Goal: Navigation & Orientation: Find specific page/section

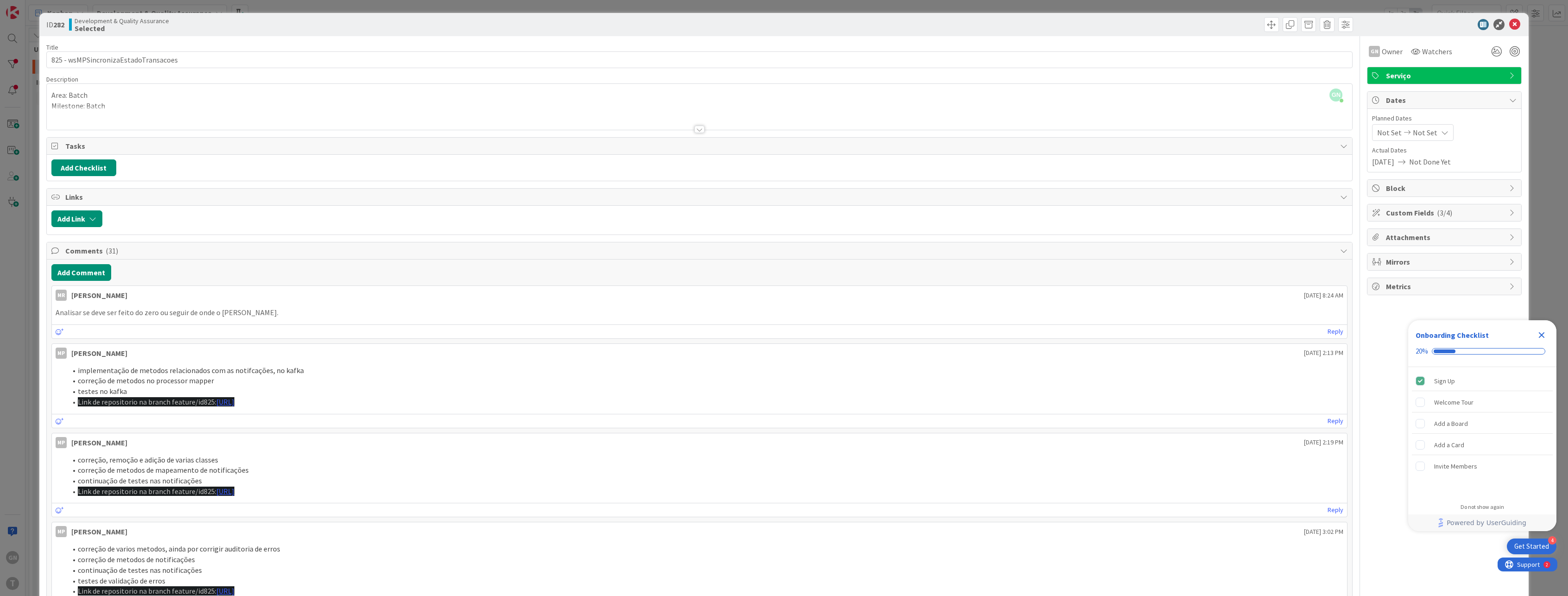
click at [29, 241] on div "ID 282 Development & Quality Assurance Selected Title 36 / 128 825 - wsMPSincro…" at bounding box center [784, 298] width 1568 height 596
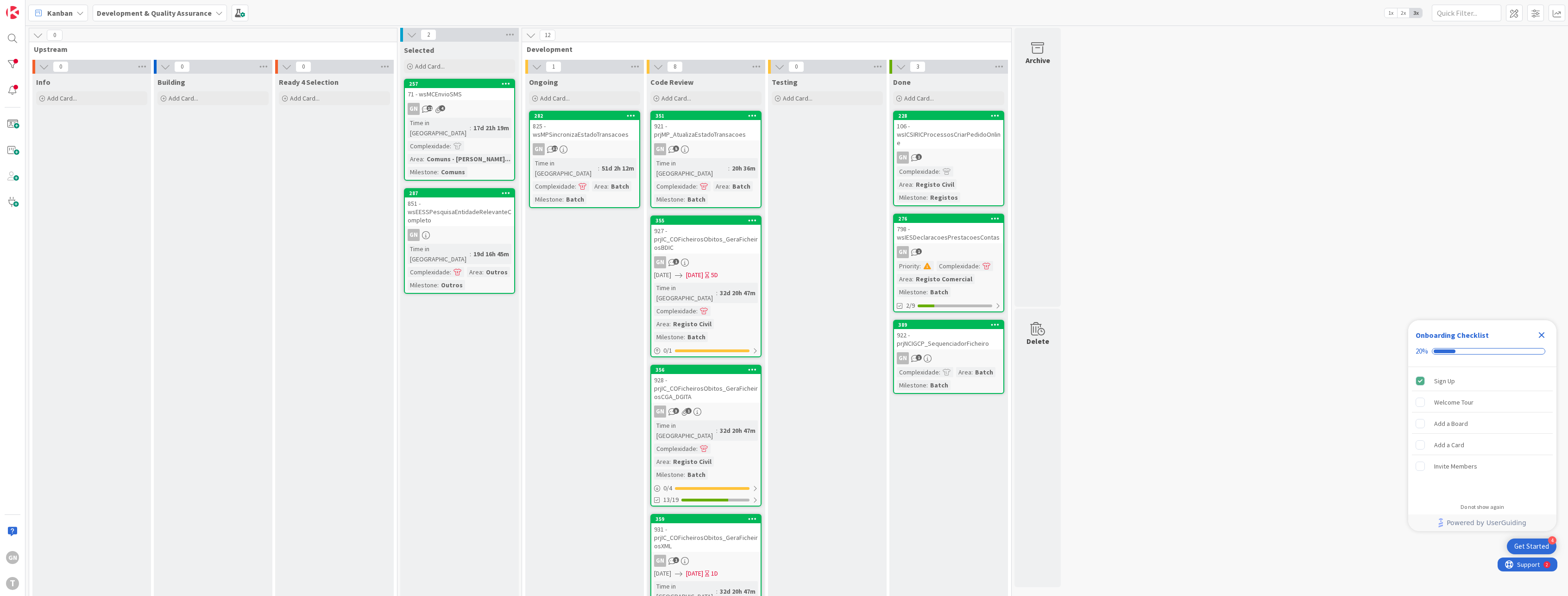
click at [598, 138] on div "825 - wsMPSincronizaEstadoTransacoes" at bounding box center [585, 130] width 110 height 21
